Goal: Information Seeking & Learning: Get advice/opinions

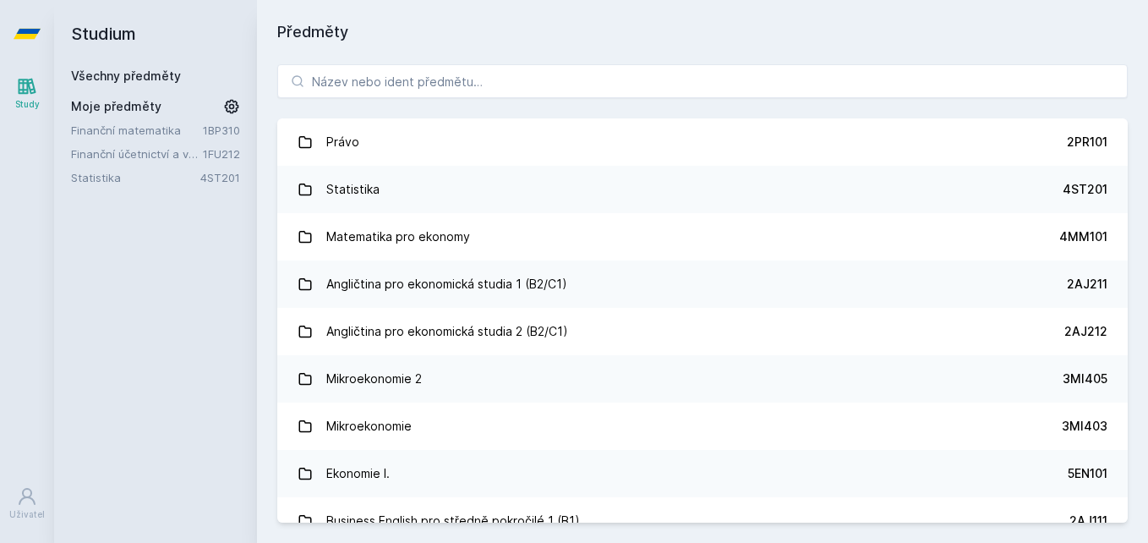
click at [594, 101] on button "Ne" at bounding box center [577, 109] width 61 height 42
click at [600, 91] on input "search" at bounding box center [702, 81] width 851 height 34
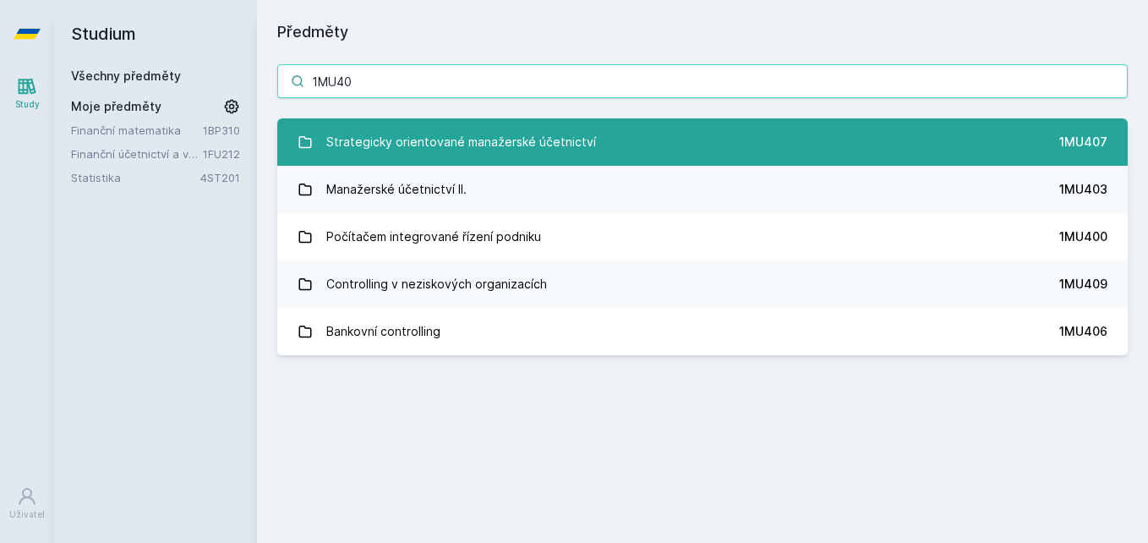
type input "1MU40"
click at [550, 152] on div "Strategicky orientované manažerské účetnictví" at bounding box center [461, 142] width 270 height 34
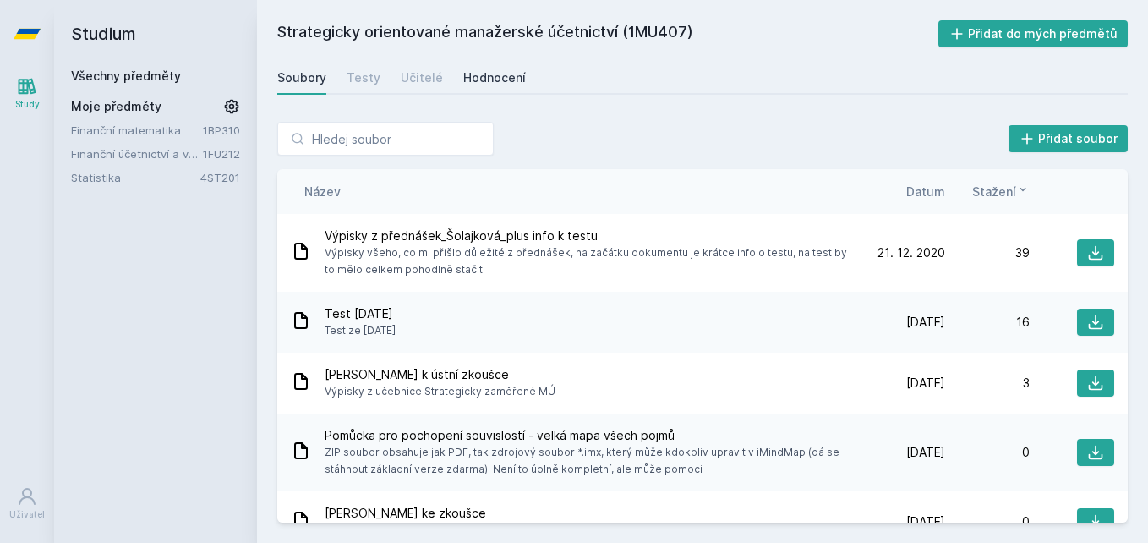
click at [487, 81] on div "Hodnocení" at bounding box center [494, 77] width 63 height 17
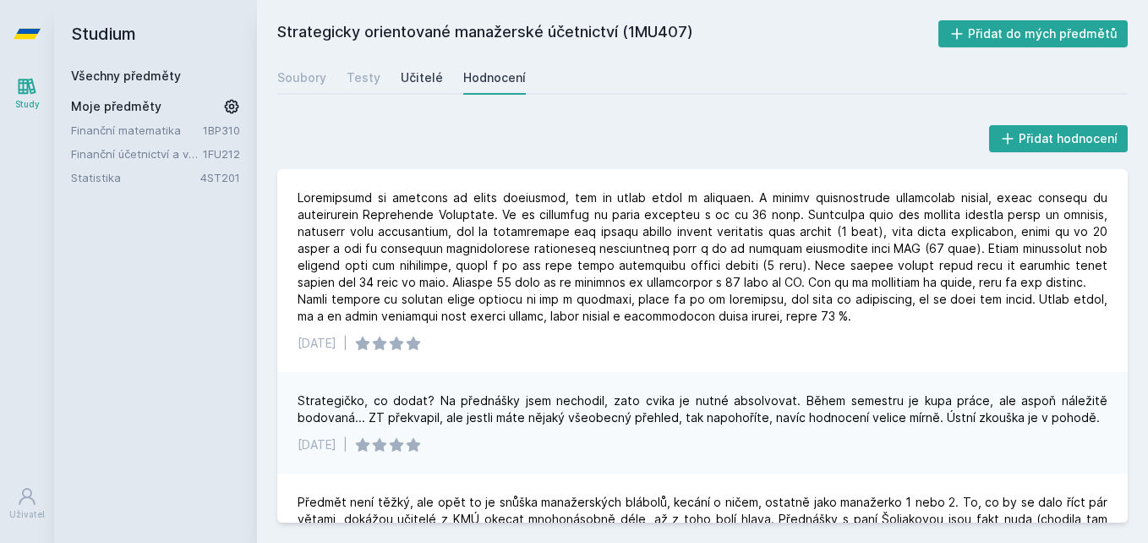
click at [419, 76] on div "Učitelé" at bounding box center [422, 77] width 42 height 17
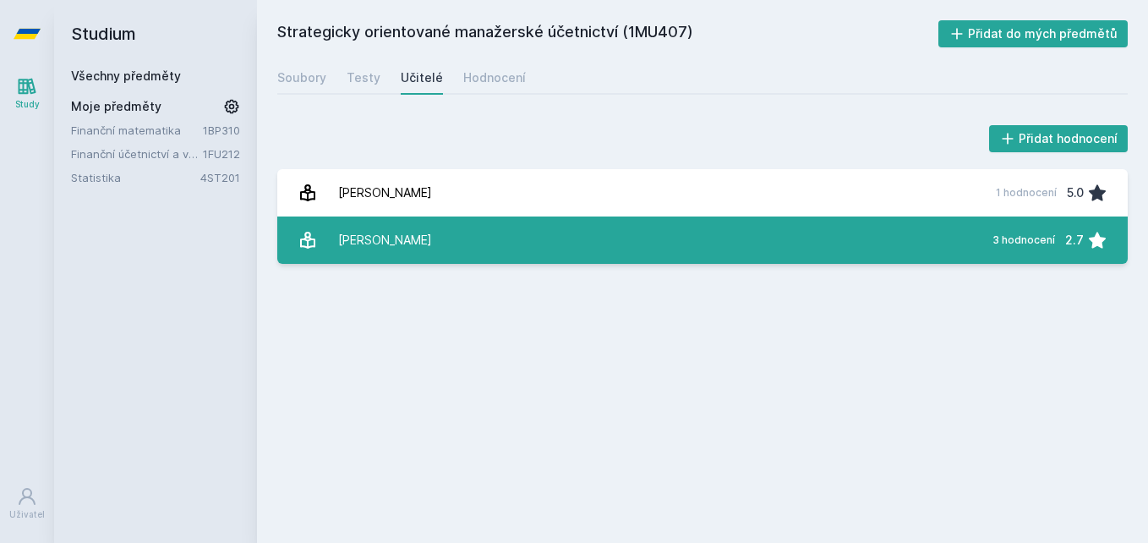
click at [408, 233] on div "[PERSON_NAME]" at bounding box center [385, 240] width 94 height 34
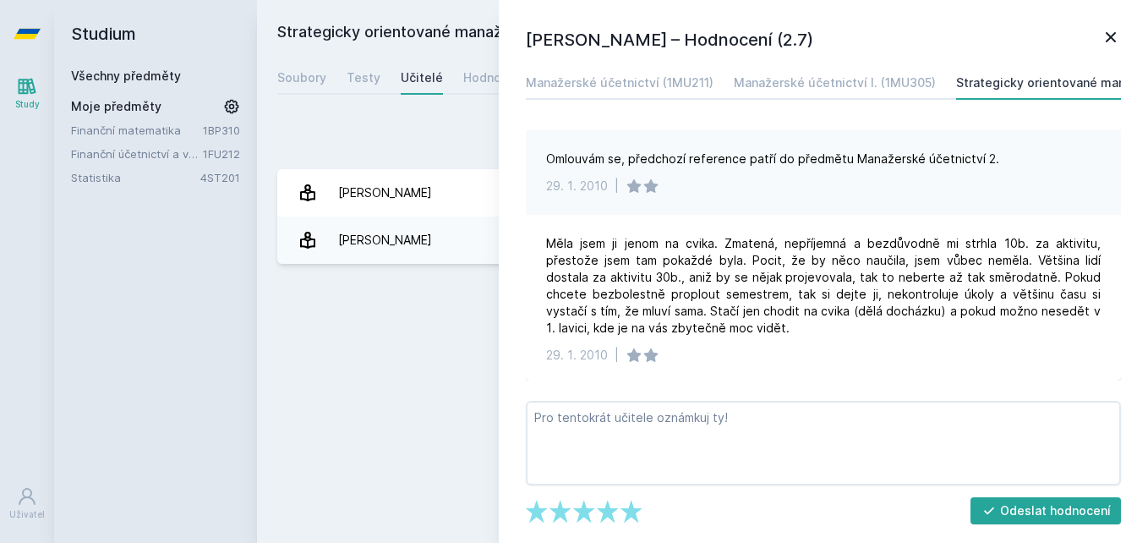
scroll to position [118, 0]
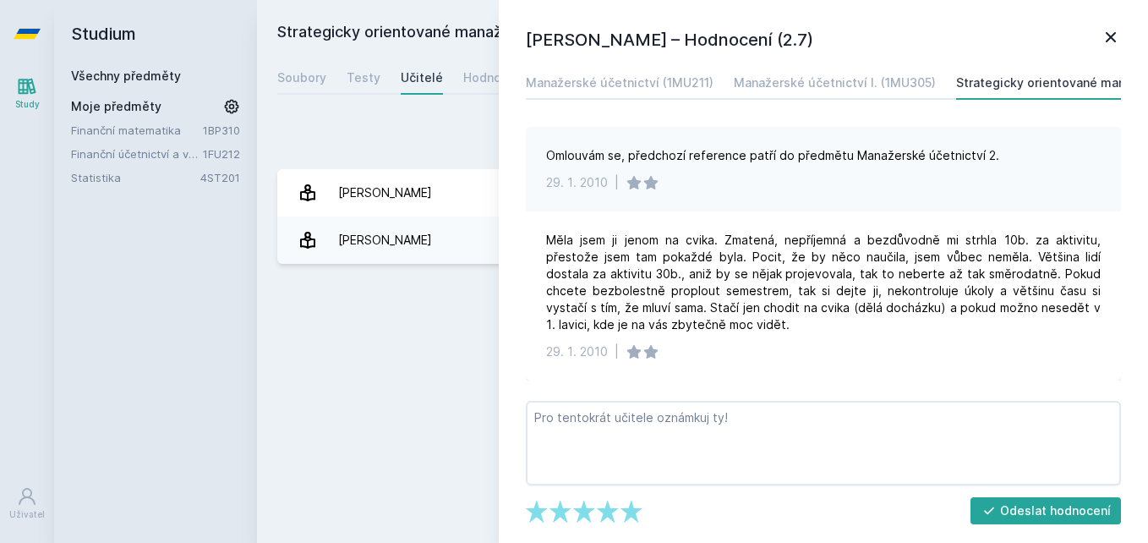
click at [431, 317] on div "Strategicky orientované manažerské účetnictví (1MU407) Přidat do mých předmětů …" at bounding box center [702, 271] width 851 height 502
click at [693, 89] on div "Manažerské účetnictví (1MU211)" at bounding box center [620, 82] width 188 height 17
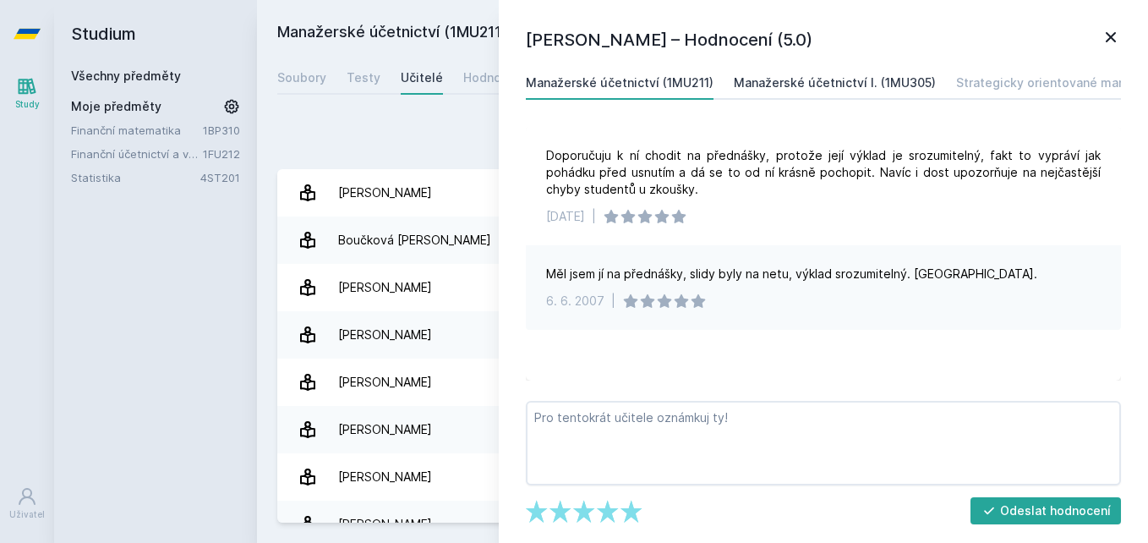
click at [839, 79] on div "Manažerské účetnictví I. (1MU305)" at bounding box center [835, 82] width 202 height 17
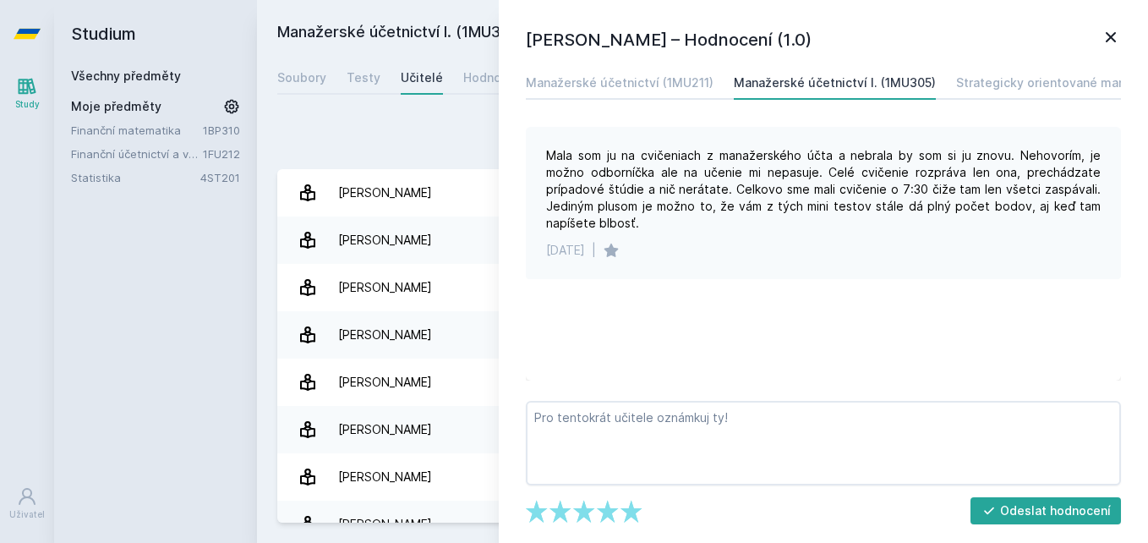
drag, startPoint x: 749, startPoint y: 143, endPoint x: 868, endPoint y: 236, distance: 151.2
click at [868, 236] on div "Mala som ju na cvičeniach z manažerského účta a nebrala by som si ju znovu. Neh…" at bounding box center [823, 203] width 595 height 152
drag, startPoint x: 868, startPoint y: 236, endPoint x: 837, endPoint y: 258, distance: 38.2
click at [837, 258] on div "[DATE] |" at bounding box center [823, 250] width 555 height 17
click at [1104, 28] on icon at bounding box center [1111, 37] width 20 height 20
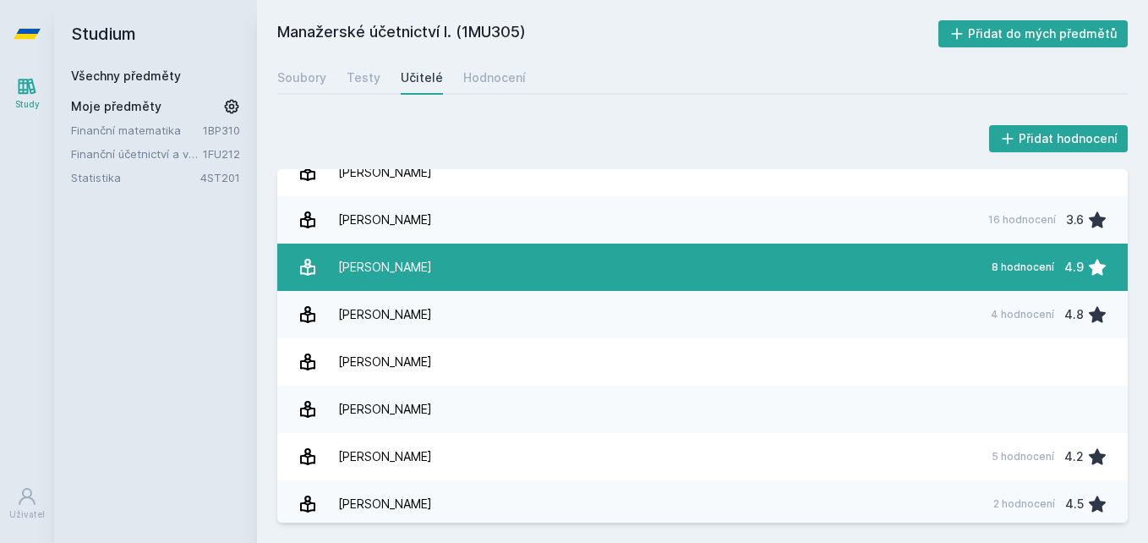
scroll to position [114, 0]
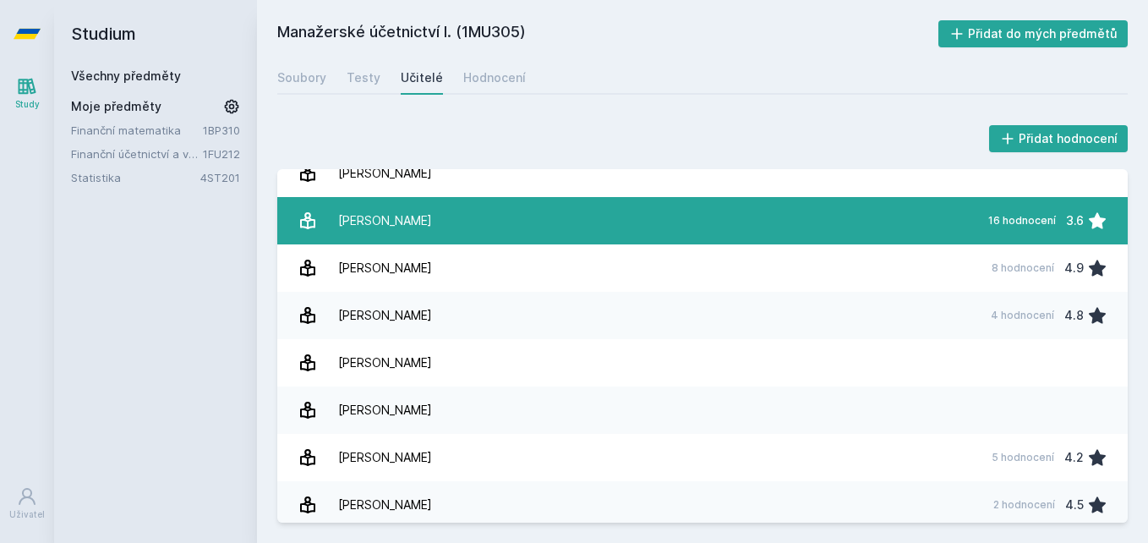
click at [585, 228] on link "[PERSON_NAME] 16 hodnocení 3.6" at bounding box center [702, 220] width 851 height 47
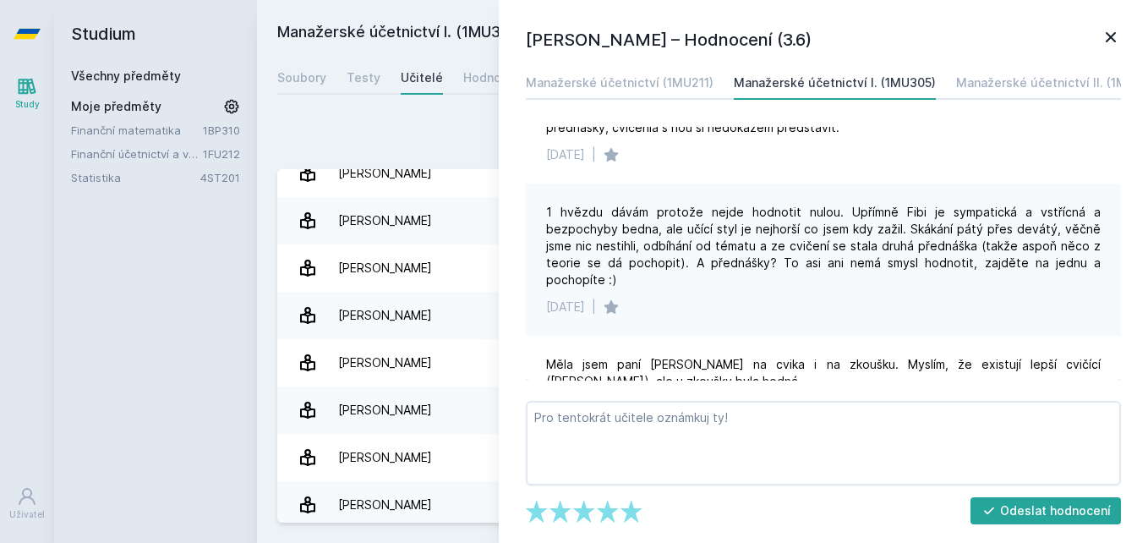
scroll to position [80, 0]
